Goal: Information Seeking & Learning: Learn about a topic

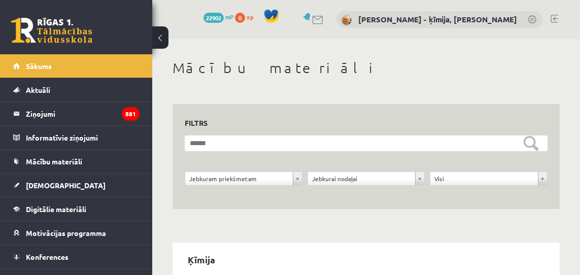
click at [51, 113] on legend "Ziņojumi 881" at bounding box center [83, 113] width 114 height 23
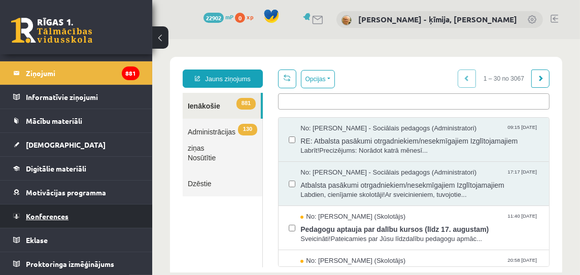
scroll to position [41, 0]
click at [46, 216] on span "Konferences" at bounding box center [47, 215] width 43 height 9
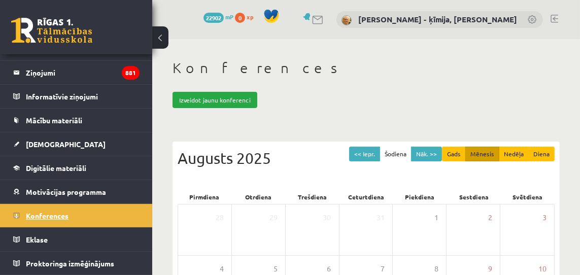
scroll to position [40, 0]
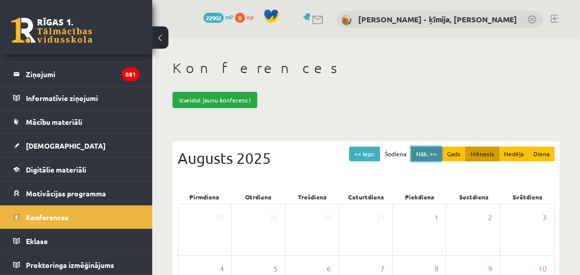
click at [435, 152] on button "Nāk. >>" at bounding box center [426, 154] width 31 height 15
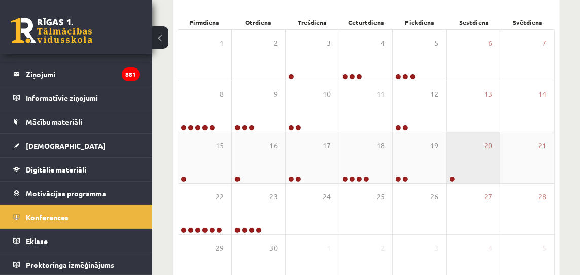
scroll to position [175, 0]
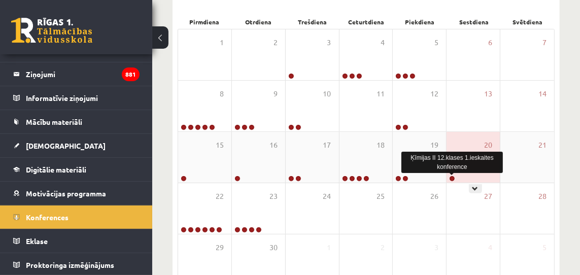
click at [453, 178] on link at bounding box center [452, 179] width 6 height 6
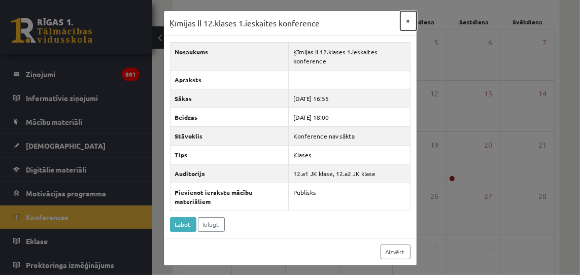
click at [409, 20] on button "×" at bounding box center [409, 20] width 16 height 19
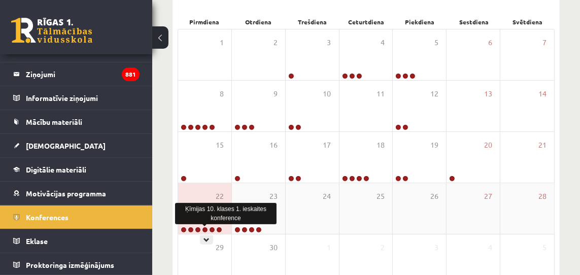
click at [205, 229] on link at bounding box center [205, 230] width 6 height 6
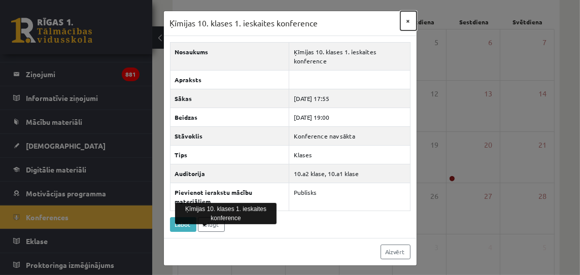
click at [409, 21] on button "×" at bounding box center [409, 20] width 16 height 19
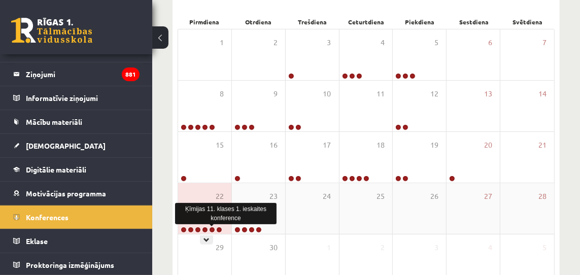
click at [211, 229] on link at bounding box center [212, 230] width 6 height 6
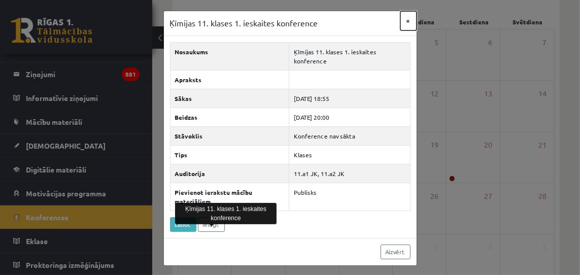
click at [409, 21] on button "×" at bounding box center [409, 20] width 16 height 19
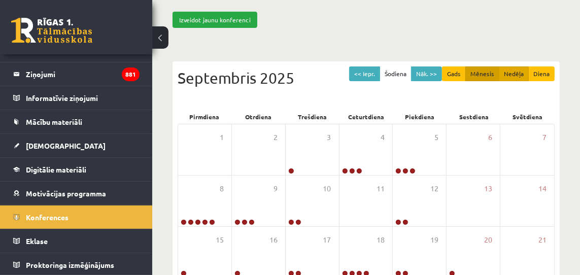
scroll to position [80, 0]
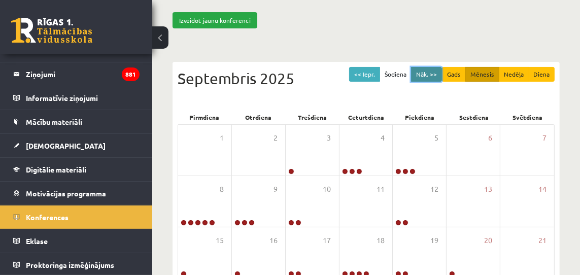
click at [439, 74] on button "Nāk. >>" at bounding box center [426, 74] width 31 height 15
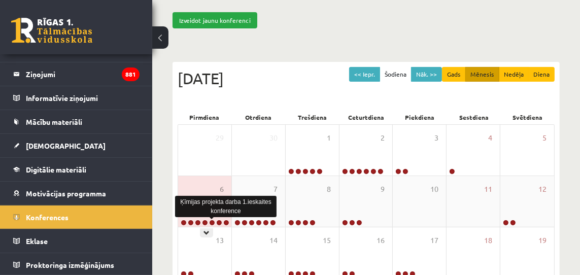
click at [211, 222] on link at bounding box center [212, 223] width 6 height 6
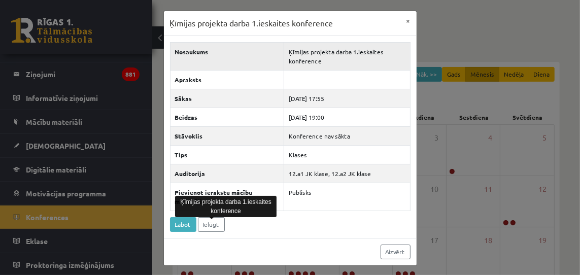
scroll to position [0, 0]
click at [408, 19] on button "×" at bounding box center [409, 20] width 16 height 19
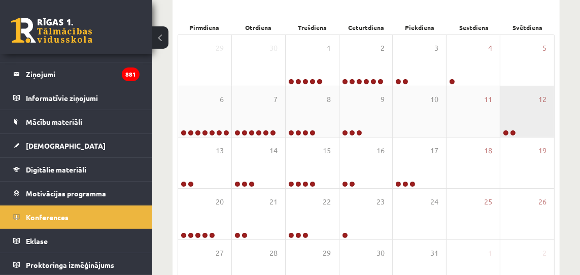
scroll to position [173, 0]
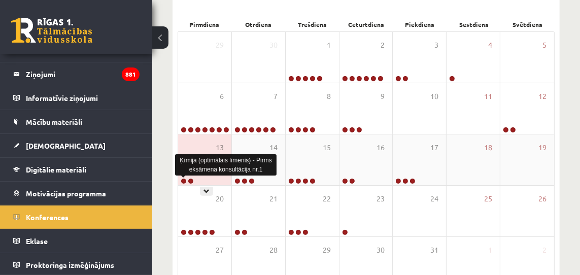
click at [182, 180] on link at bounding box center [184, 181] width 6 height 6
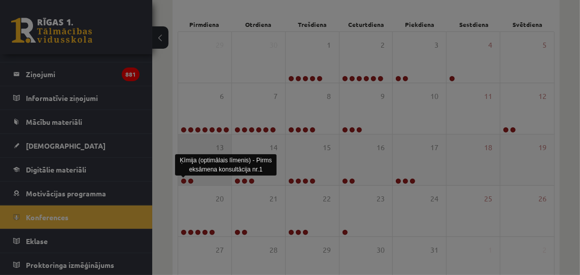
scroll to position [0, 0]
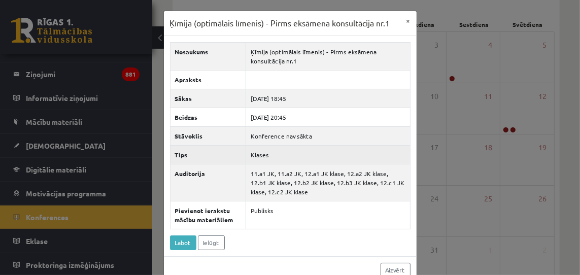
click at [293, 159] on td "Klases" at bounding box center [328, 154] width 164 height 19
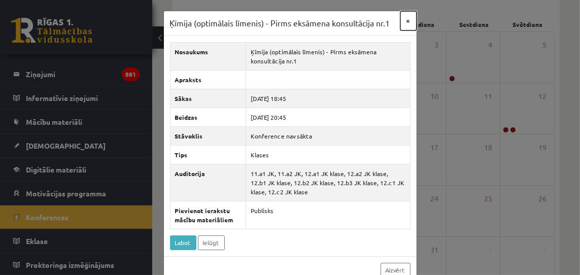
click at [409, 21] on button "×" at bounding box center [409, 20] width 16 height 19
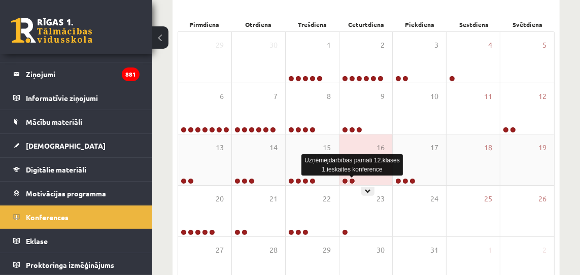
scroll to position [174, 0]
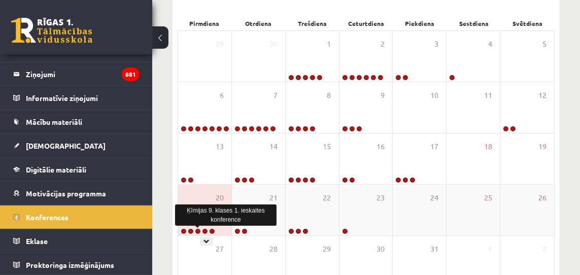
click at [199, 230] on link at bounding box center [198, 231] width 6 height 6
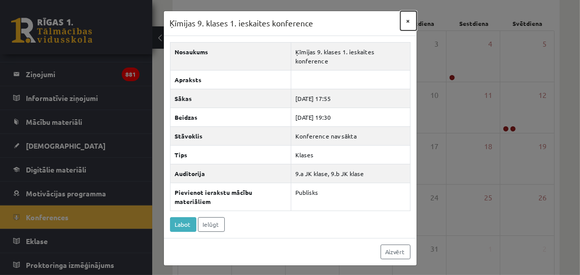
click at [408, 19] on button "×" at bounding box center [409, 20] width 16 height 19
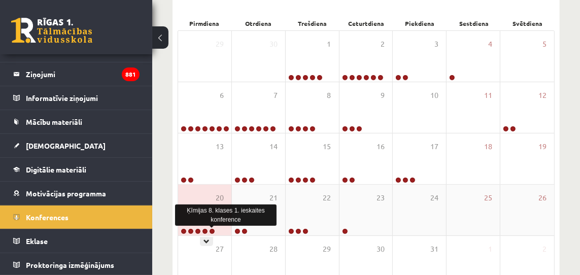
click at [210, 229] on link at bounding box center [212, 231] width 6 height 6
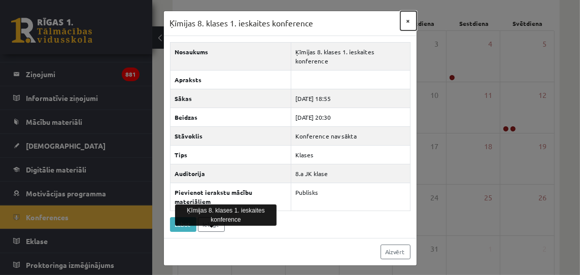
click at [408, 21] on button "×" at bounding box center [409, 20] width 16 height 19
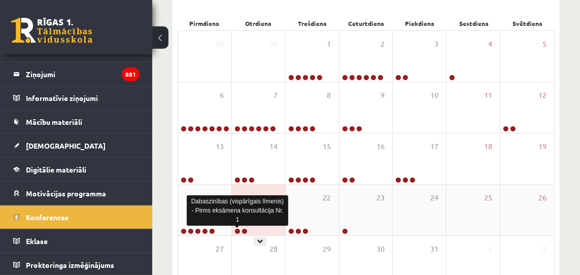
click at [238, 230] on link at bounding box center [238, 231] width 6 height 6
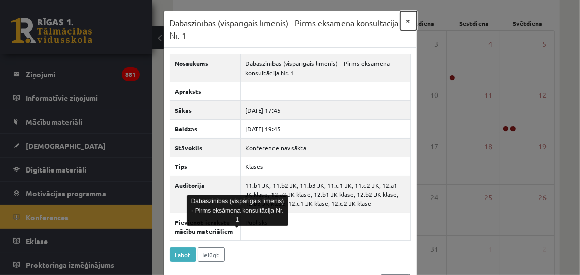
drag, startPoint x: 411, startPoint y: 21, endPoint x: 408, endPoint y: 31, distance: 10.5
click at [411, 21] on button "×" at bounding box center [409, 20] width 16 height 19
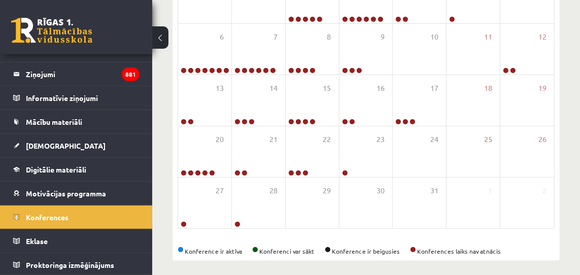
scroll to position [234, 0]
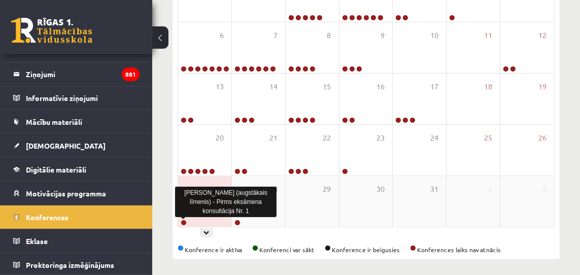
click at [183, 221] on link at bounding box center [184, 223] width 6 height 6
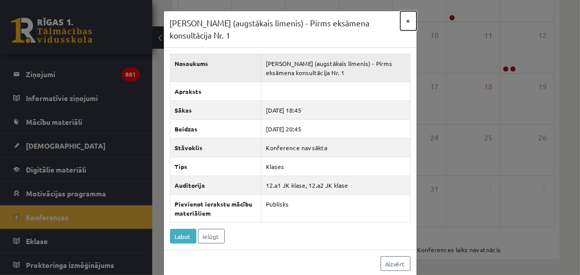
drag, startPoint x: 408, startPoint y: 21, endPoint x: 383, endPoint y: 49, distance: 37.8
click at [408, 21] on button "×" at bounding box center [409, 20] width 16 height 19
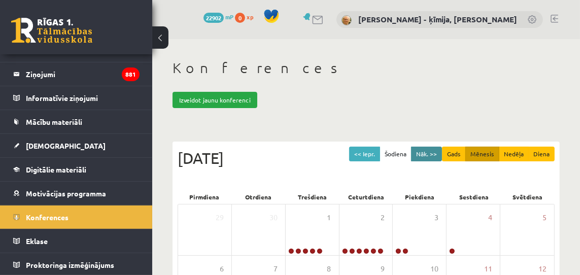
scroll to position [0, 0]
click at [440, 155] on button "Nāk. >>" at bounding box center [426, 154] width 31 height 15
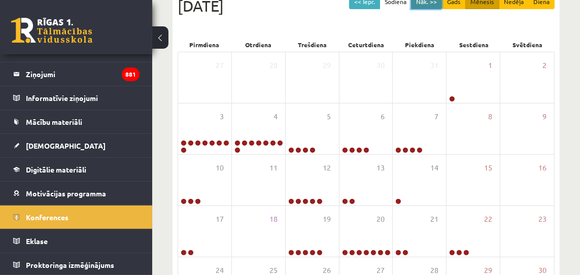
scroll to position [158, 0]
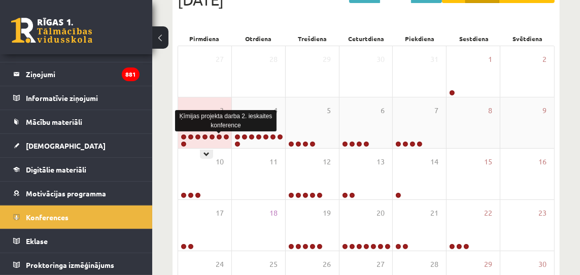
click at [219, 136] on link at bounding box center [219, 137] width 6 height 6
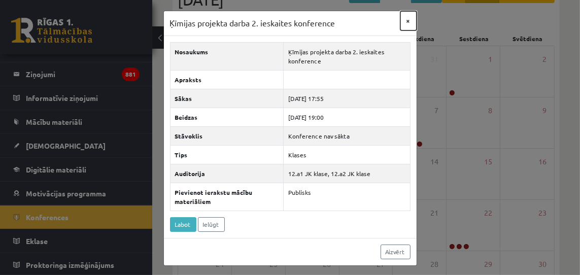
click at [408, 20] on button "×" at bounding box center [409, 20] width 16 height 19
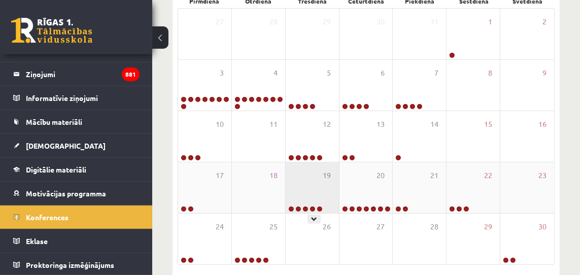
scroll to position [201, 0]
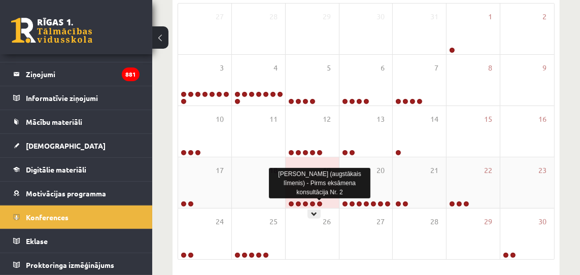
click at [320, 203] on link at bounding box center [320, 204] width 6 height 6
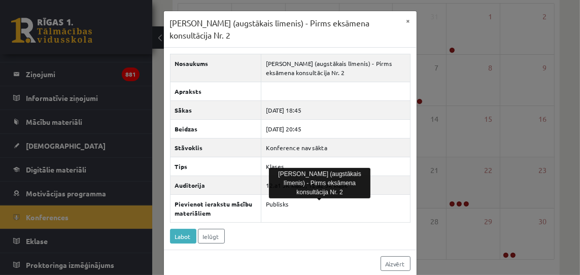
scroll to position [2, 0]
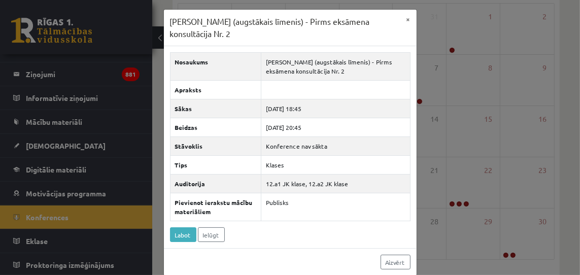
click at [301, 219] on div "Nosaukums [PERSON_NAME] (augstākais līmenis) - Pirms eksāmena konsultācija Nr. …" at bounding box center [290, 147] width 253 height 202
click at [409, 19] on button "×" at bounding box center [409, 19] width 16 height 19
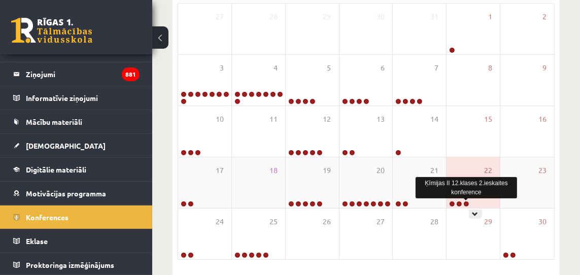
click at [466, 203] on link at bounding box center [466, 204] width 6 height 6
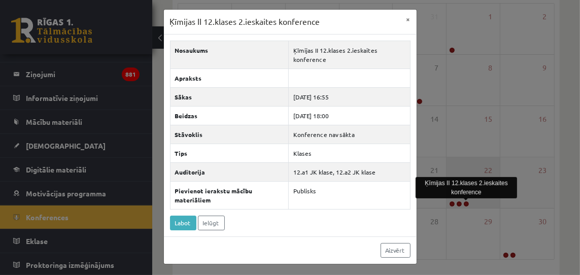
scroll to position [0, 0]
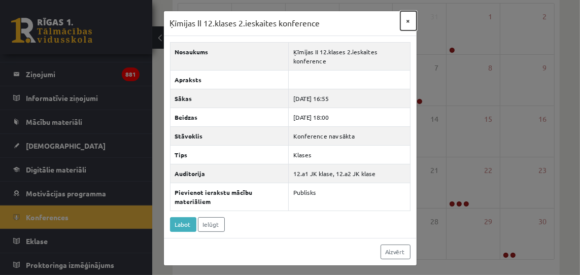
click at [409, 19] on button "×" at bounding box center [409, 20] width 16 height 19
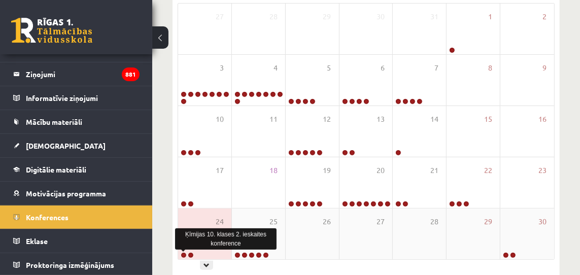
click at [183, 255] on link at bounding box center [184, 255] width 6 height 6
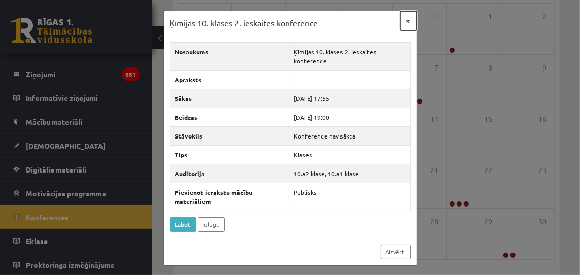
drag, startPoint x: 408, startPoint y: 20, endPoint x: 402, endPoint y: 23, distance: 6.4
click at [407, 20] on button "×" at bounding box center [409, 20] width 16 height 19
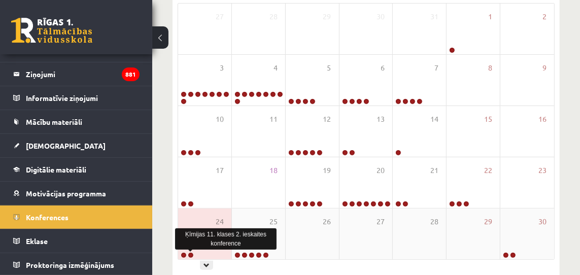
click at [192, 256] on link at bounding box center [191, 255] width 6 height 6
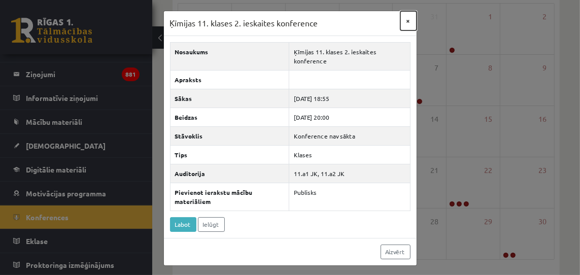
click at [407, 21] on button "×" at bounding box center [409, 20] width 16 height 19
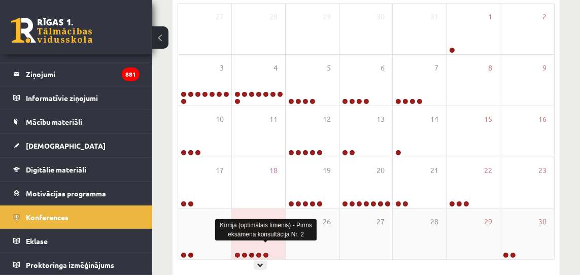
click at [266, 256] on link at bounding box center [266, 255] width 6 height 6
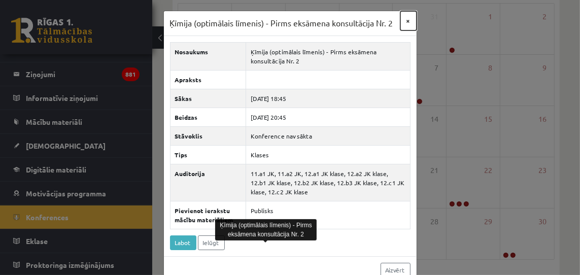
click at [410, 21] on button "×" at bounding box center [409, 20] width 16 height 19
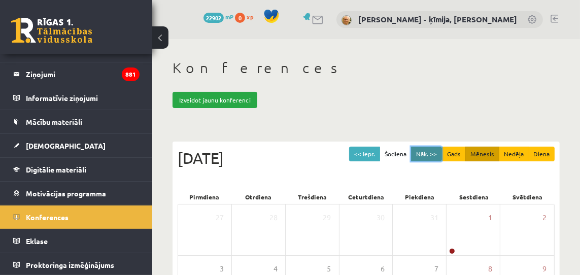
click at [436, 153] on button "Nāk. >>" at bounding box center [426, 154] width 31 height 15
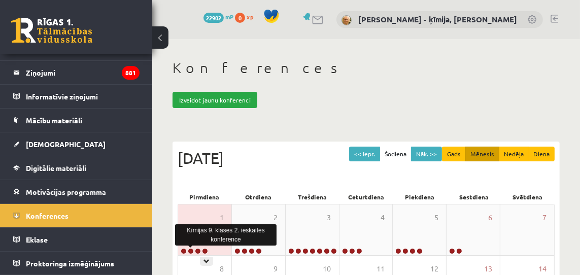
click at [191, 250] on link at bounding box center [191, 251] width 6 height 6
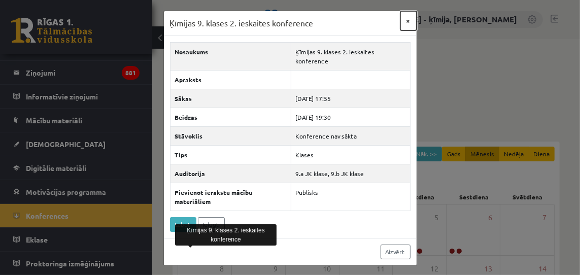
click at [408, 21] on button "×" at bounding box center [409, 20] width 16 height 19
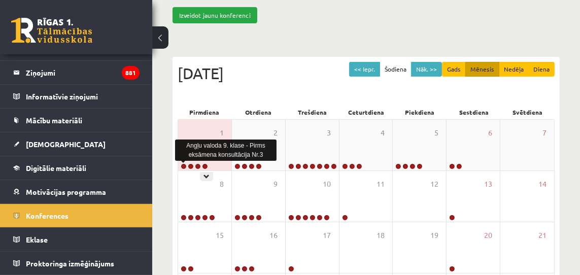
scroll to position [85, 0]
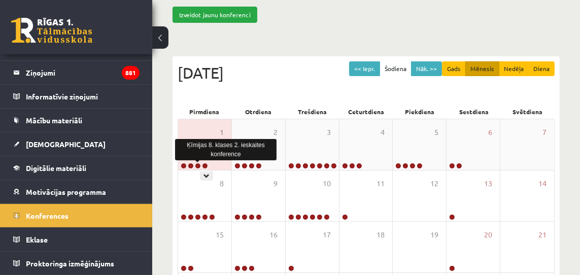
click at [196, 164] on link at bounding box center [198, 166] width 6 height 6
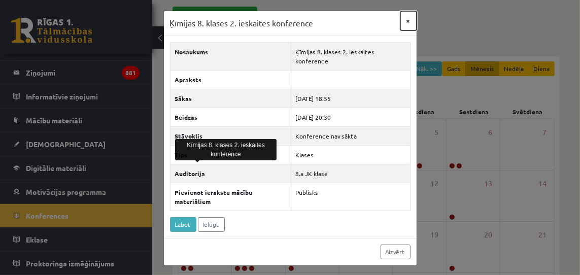
click at [410, 22] on button "×" at bounding box center [409, 20] width 16 height 19
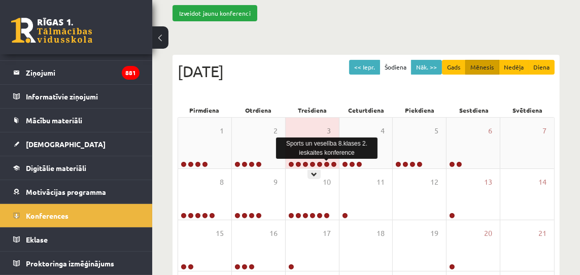
scroll to position [87, 0]
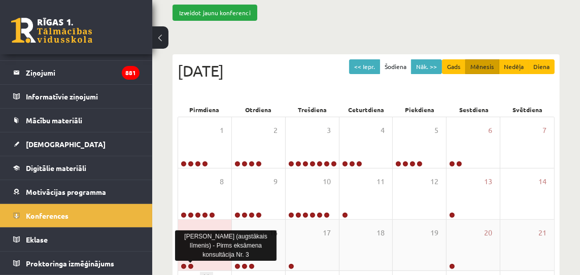
click at [192, 264] on link at bounding box center [191, 266] width 6 height 6
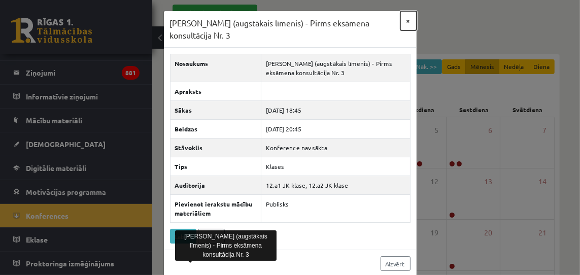
click at [408, 21] on button "×" at bounding box center [409, 20] width 16 height 19
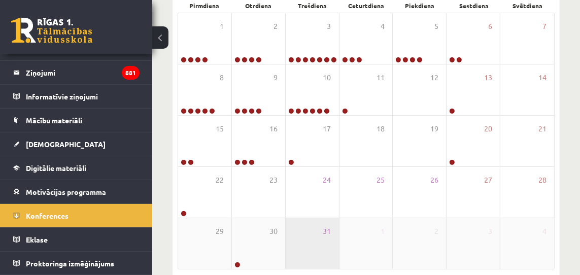
scroll to position [192, 0]
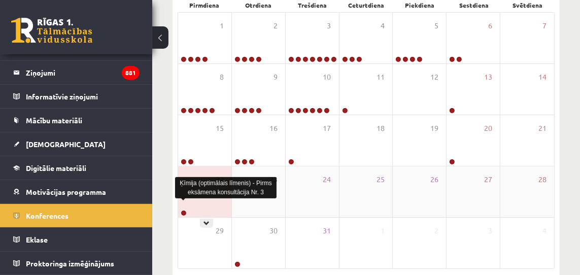
click at [185, 214] on link at bounding box center [184, 213] width 6 height 6
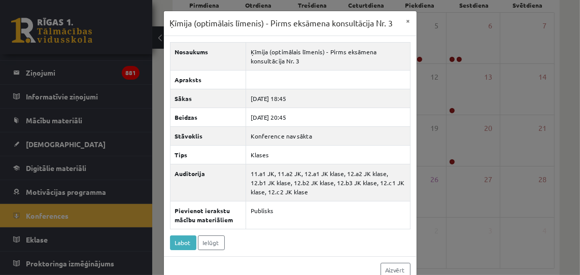
click at [232, 240] on div "Nosaukums Ķīmija (optimālais līmenis) - Pirms eksāmena konsultācija Nr. 3 Aprak…" at bounding box center [290, 146] width 253 height 220
click at [408, 21] on button "×" at bounding box center [409, 20] width 16 height 19
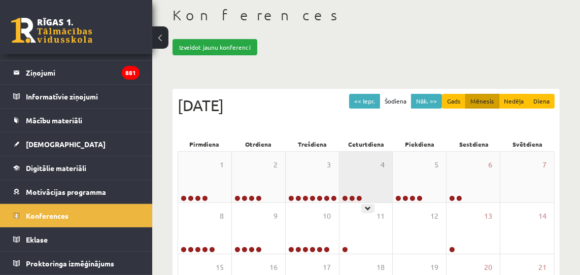
scroll to position [45, 0]
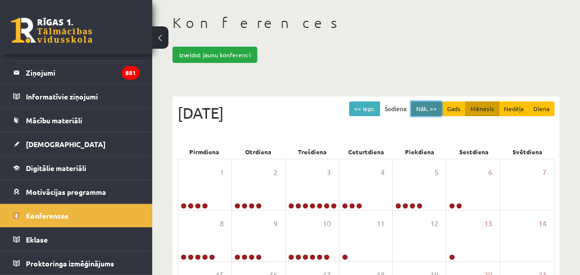
click at [437, 106] on button "Nāk. >>" at bounding box center [426, 109] width 31 height 15
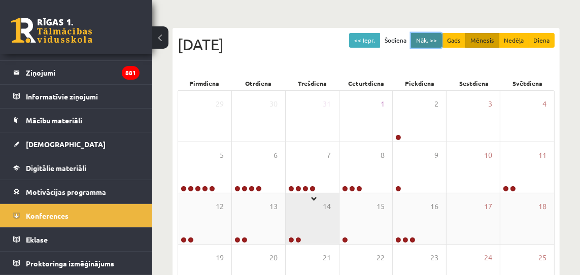
scroll to position [117, 0]
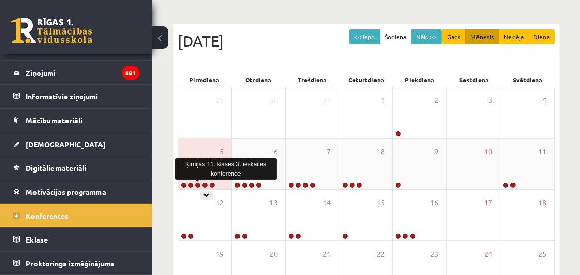
click at [198, 184] on link at bounding box center [198, 185] width 6 height 6
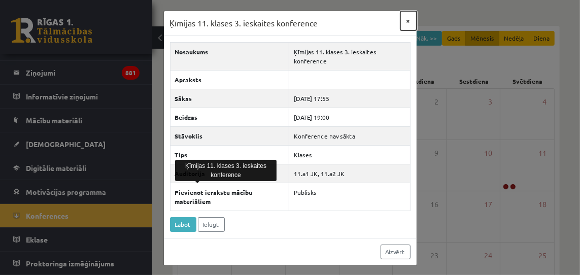
click at [410, 19] on button "×" at bounding box center [409, 20] width 16 height 19
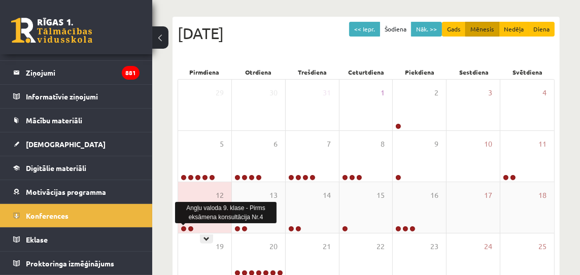
scroll to position [125, 0]
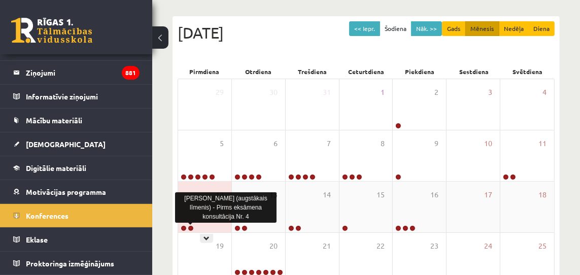
click at [192, 227] on link at bounding box center [191, 228] width 6 height 6
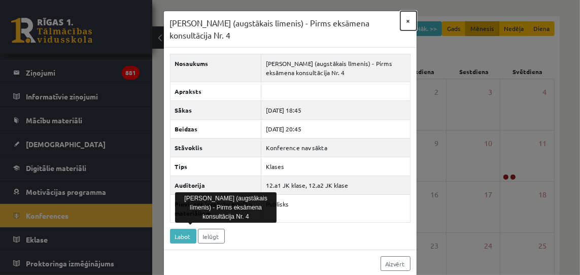
click at [409, 19] on button "×" at bounding box center [409, 20] width 16 height 19
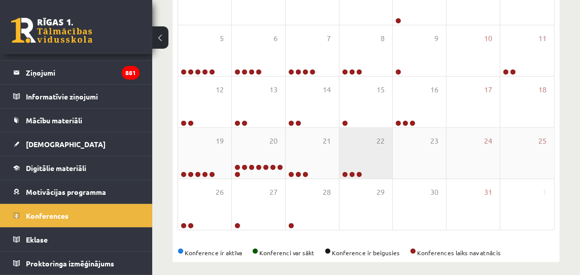
scroll to position [239, 0]
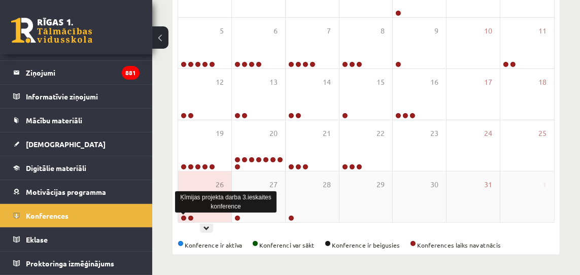
click at [183, 217] on link at bounding box center [184, 218] width 6 height 6
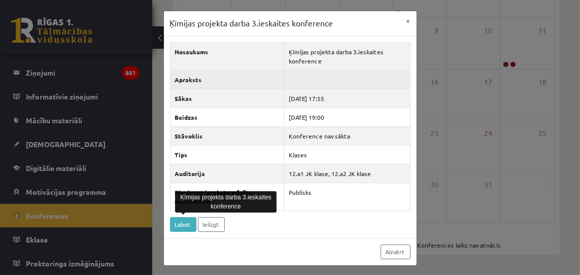
scroll to position [0, 0]
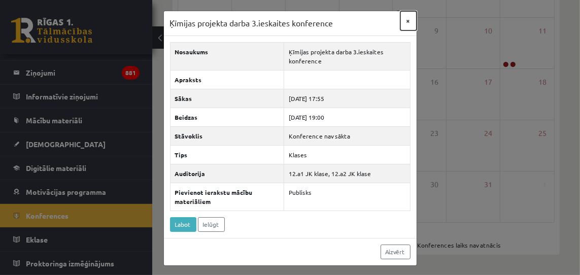
click at [408, 20] on button "×" at bounding box center [409, 20] width 16 height 19
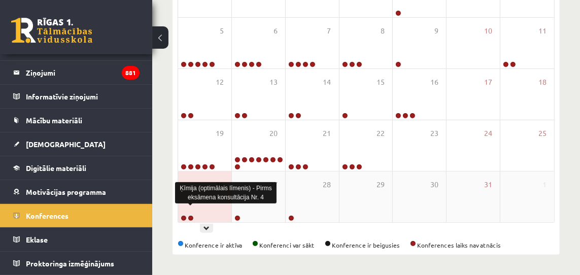
scroll to position [238, 0]
click at [192, 216] on link at bounding box center [191, 218] width 6 height 6
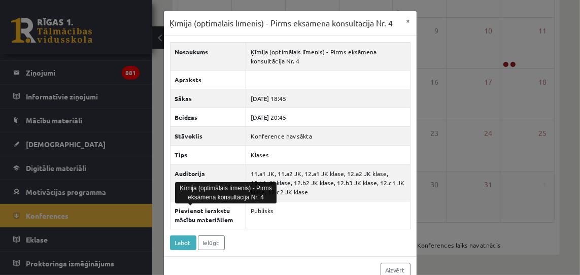
scroll to position [20, 0]
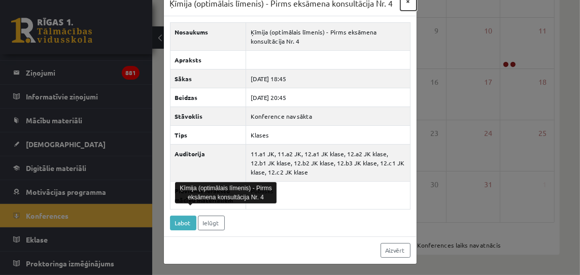
click at [408, 1] on button "×" at bounding box center [409, 0] width 16 height 19
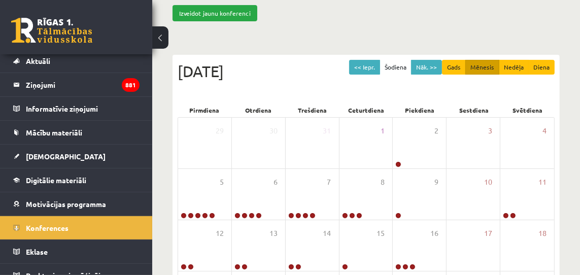
scroll to position [0, 0]
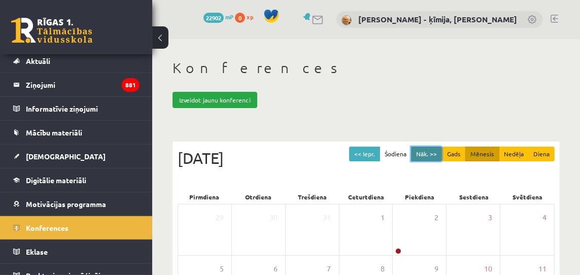
click at [439, 151] on button "Nāk. >>" at bounding box center [426, 154] width 31 height 15
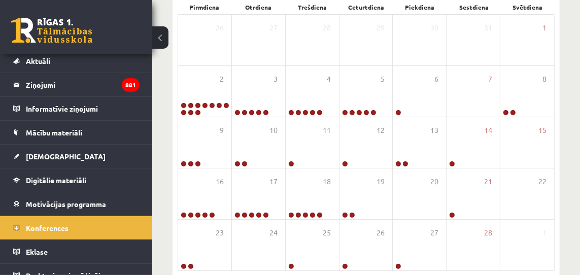
scroll to position [191, 0]
